Goal: Communication & Community: Answer question/provide support

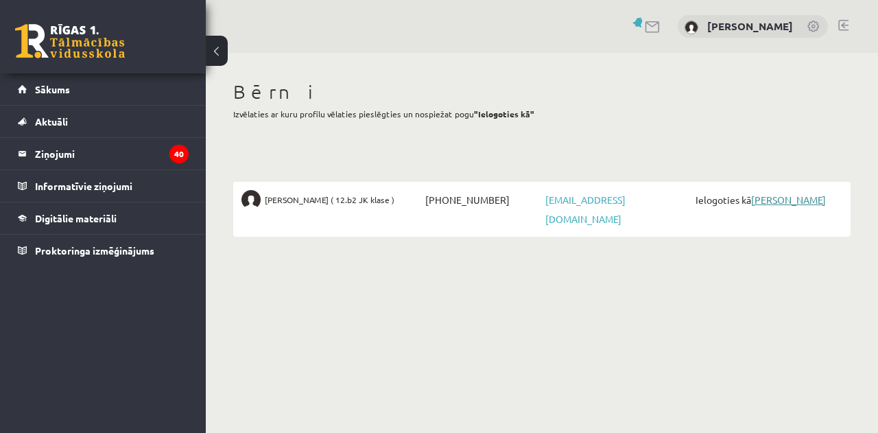
click at [758, 198] on link "[PERSON_NAME]" at bounding box center [788, 199] width 75 height 12
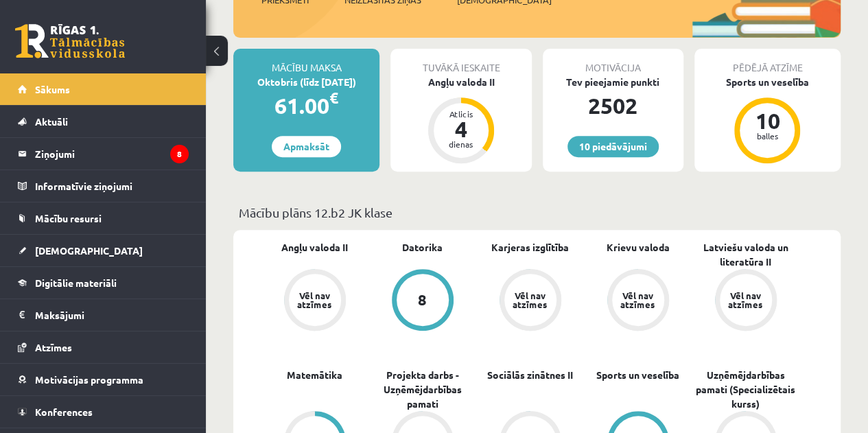
scroll to position [343, 0]
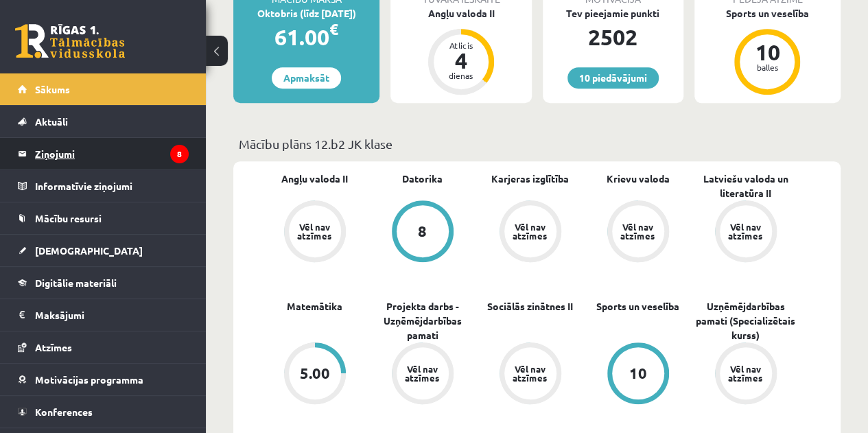
click at [43, 147] on legend "Ziņojumi 8" at bounding box center [112, 154] width 154 height 32
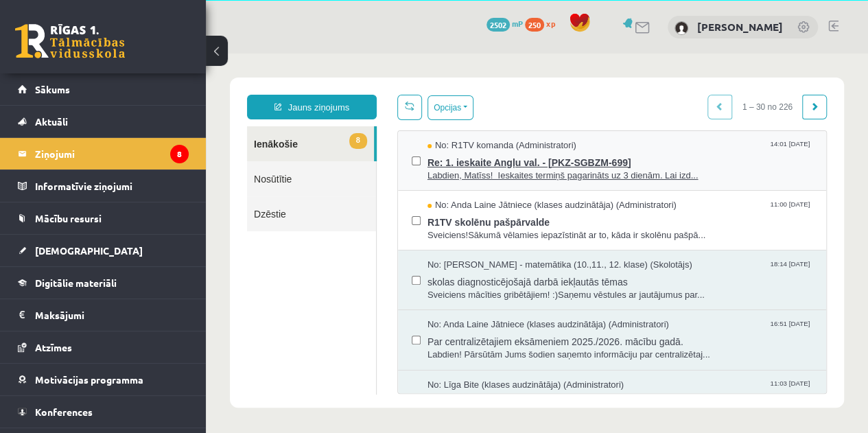
click at [468, 174] on span "Labdien, Matīss! Ieskaites termiņš pagarināts uz 3 dienām. Lai izd..." at bounding box center [619, 175] width 385 height 13
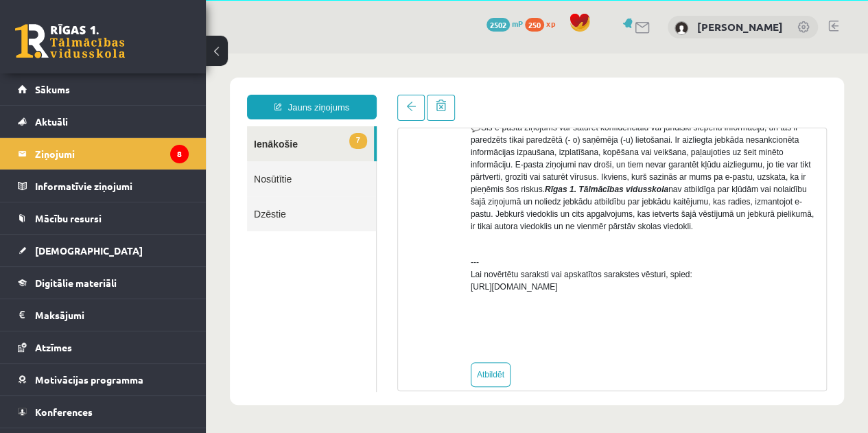
scroll to position [609, 0]
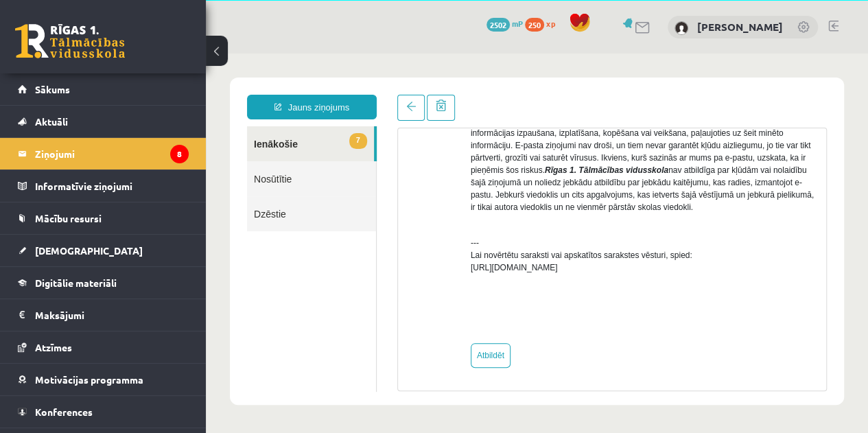
click at [281, 176] on link "Nosūtītie" at bounding box center [311, 178] width 129 height 35
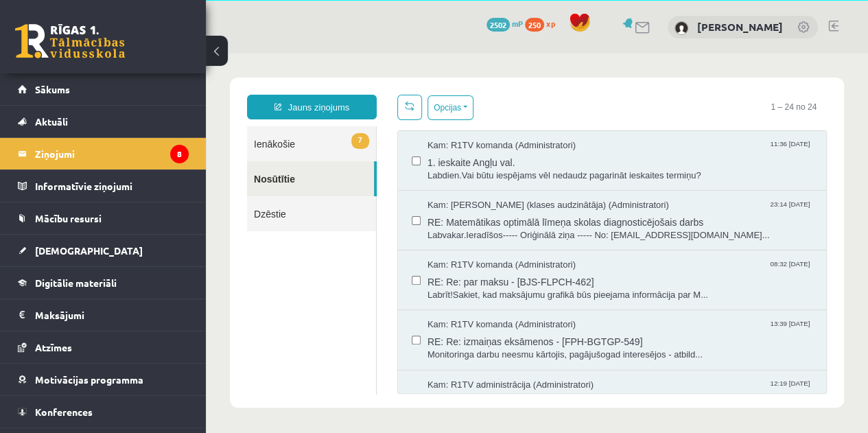
scroll to position [0, 0]
click at [476, 224] on span "RE: Matemātikas optimālā līmeņa skolas diagnosticējošais darbs" at bounding box center [619, 220] width 385 height 17
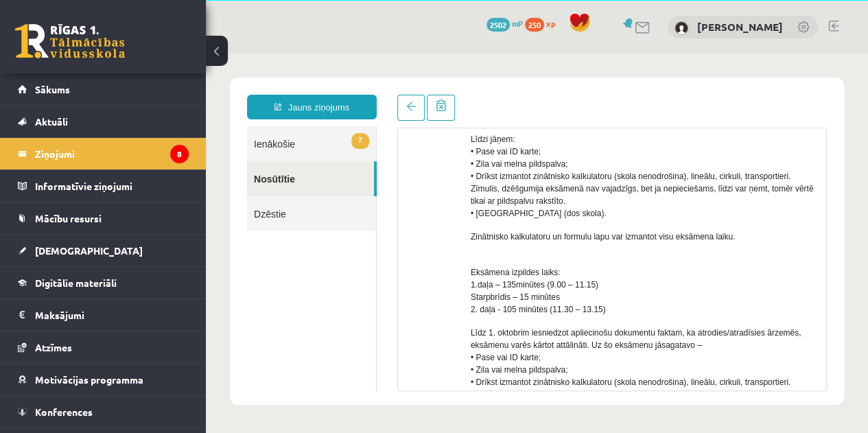
scroll to position [412, 0]
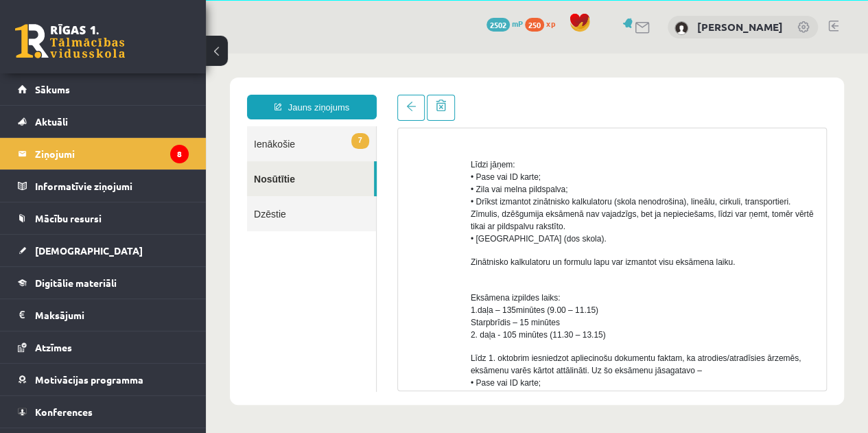
click at [278, 137] on link "7 Ienākošie" at bounding box center [311, 143] width 129 height 35
click at [276, 140] on link "7 Ienākošie" at bounding box center [311, 143] width 129 height 35
click at [276, 145] on link "7 Ienākošie" at bounding box center [311, 143] width 129 height 35
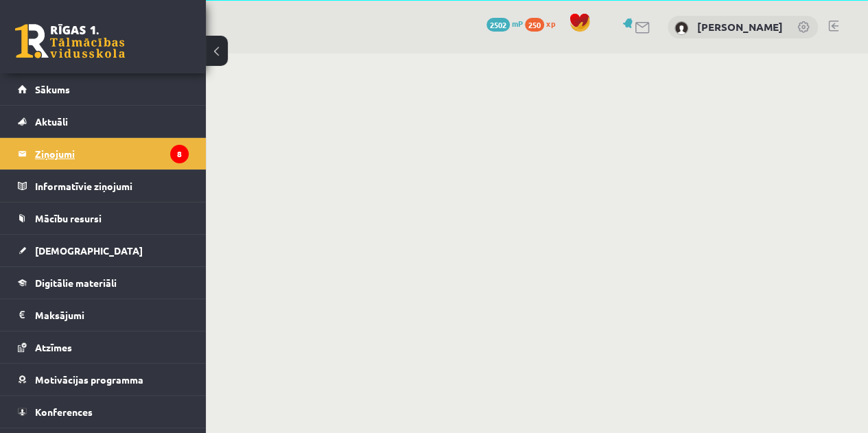
click at [56, 154] on legend "Ziņojumi 8" at bounding box center [112, 154] width 154 height 32
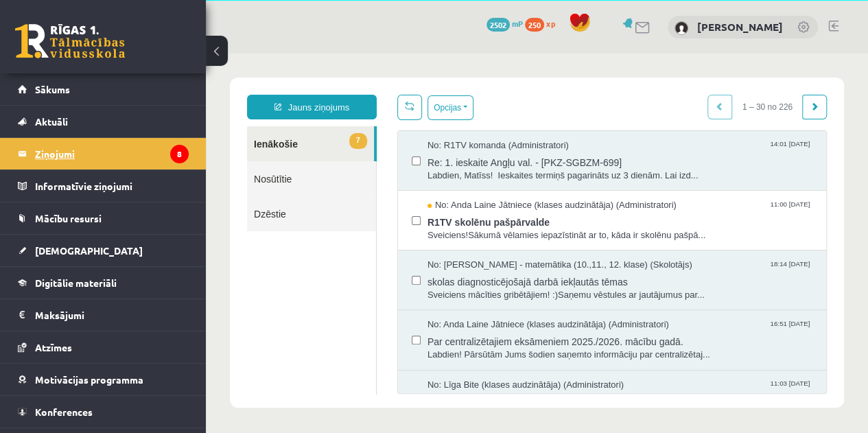
scroll to position [0, 0]
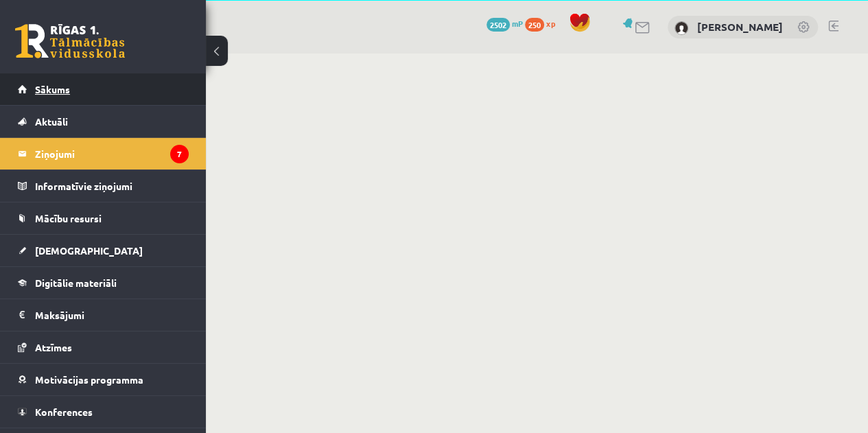
click at [51, 91] on span "Sākums" at bounding box center [52, 89] width 35 height 12
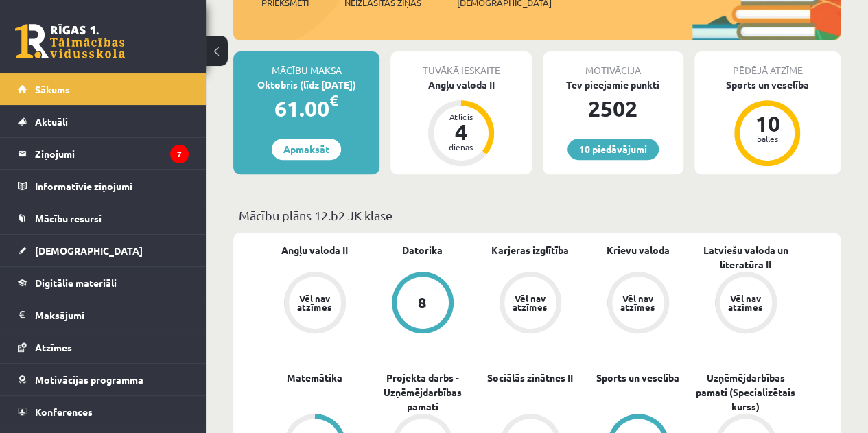
scroll to position [274, 0]
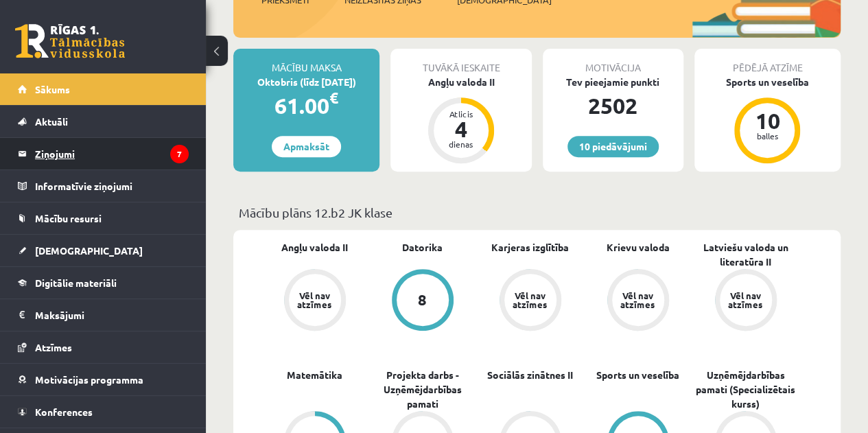
click at [67, 158] on legend "Ziņojumi 7" at bounding box center [112, 154] width 154 height 32
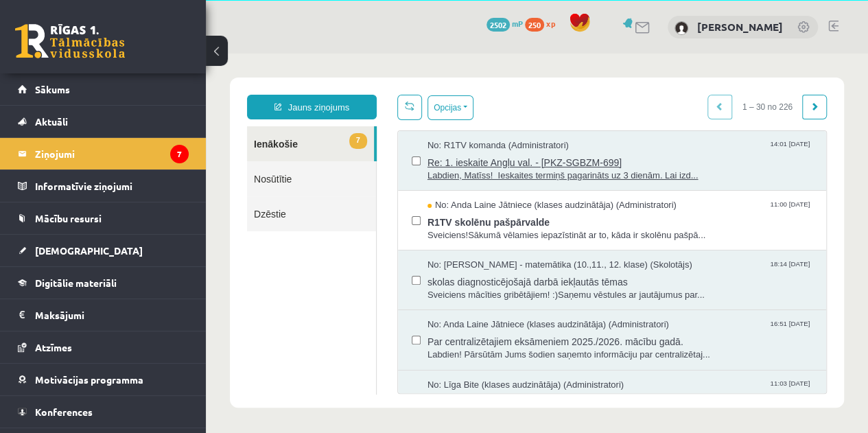
click at [531, 174] on span "Labdien, Matīss! Ieskaites termiņš pagarināts uz 3 dienām. Lai izd..." at bounding box center [619, 175] width 385 height 13
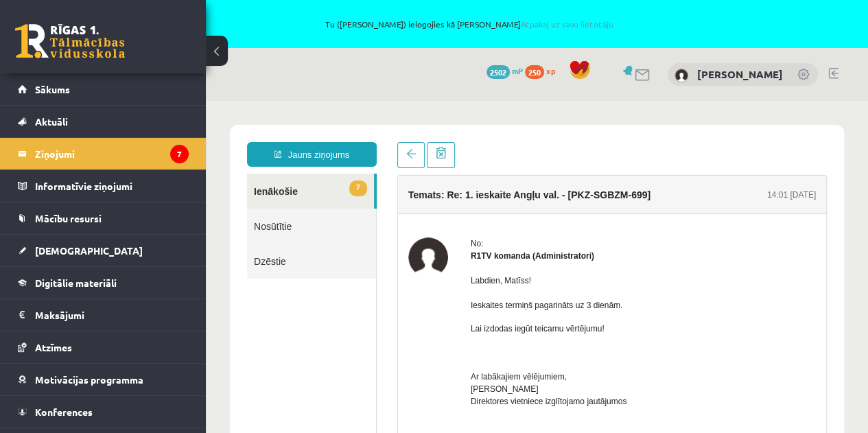
click at [84, 55] on link at bounding box center [70, 41] width 110 height 34
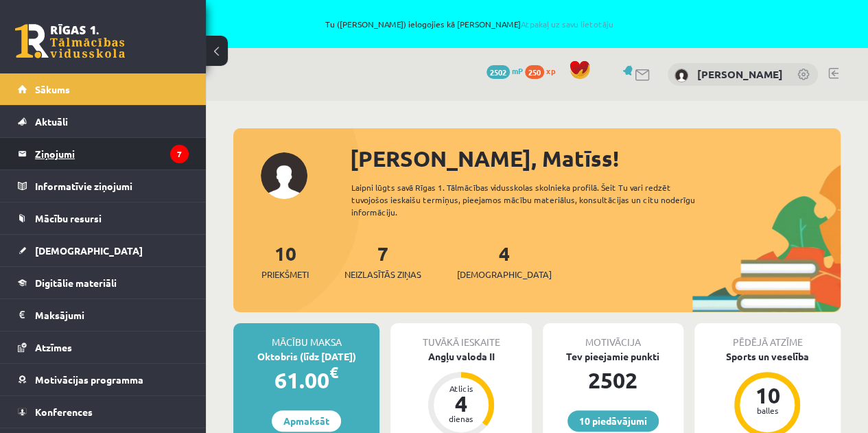
click at [57, 150] on legend "Ziņojumi 7" at bounding box center [112, 154] width 154 height 32
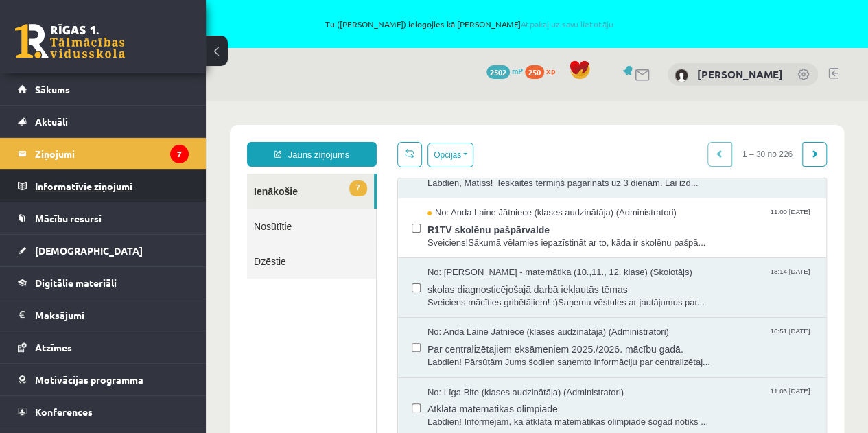
scroll to position [69, 0]
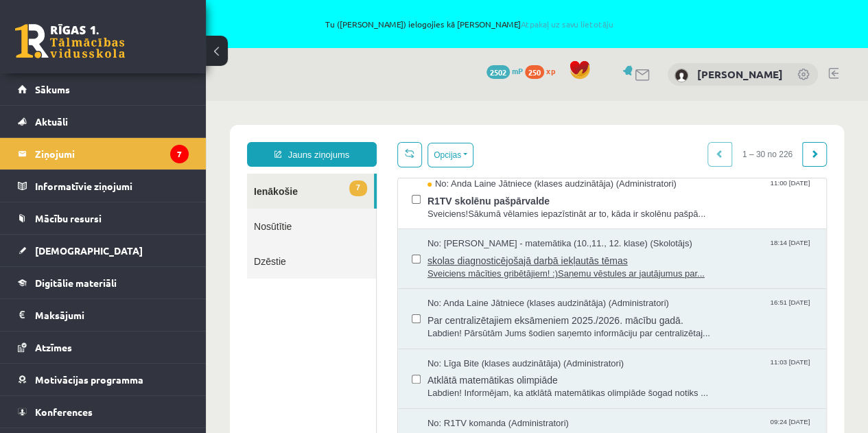
click at [476, 261] on span "skolas diagnosticējošajā darbā iekļautās tēmas" at bounding box center [619, 258] width 385 height 17
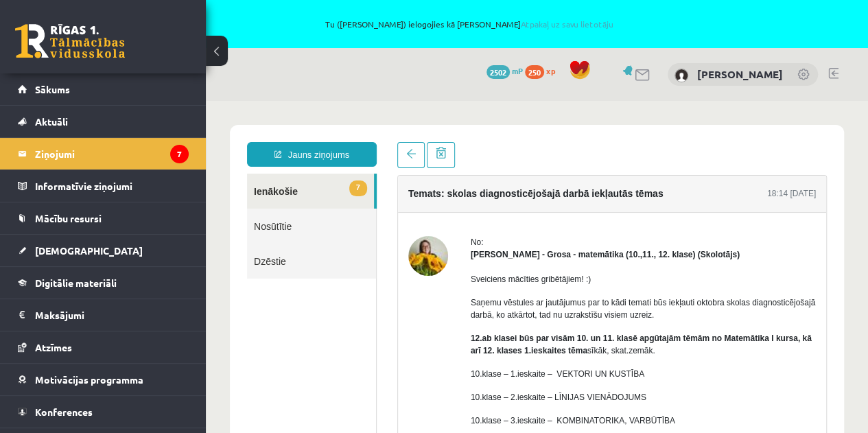
scroll to position [0, 0]
click at [831, 73] on link at bounding box center [833, 73] width 10 height 11
